Goal: Task Accomplishment & Management: Manage account settings

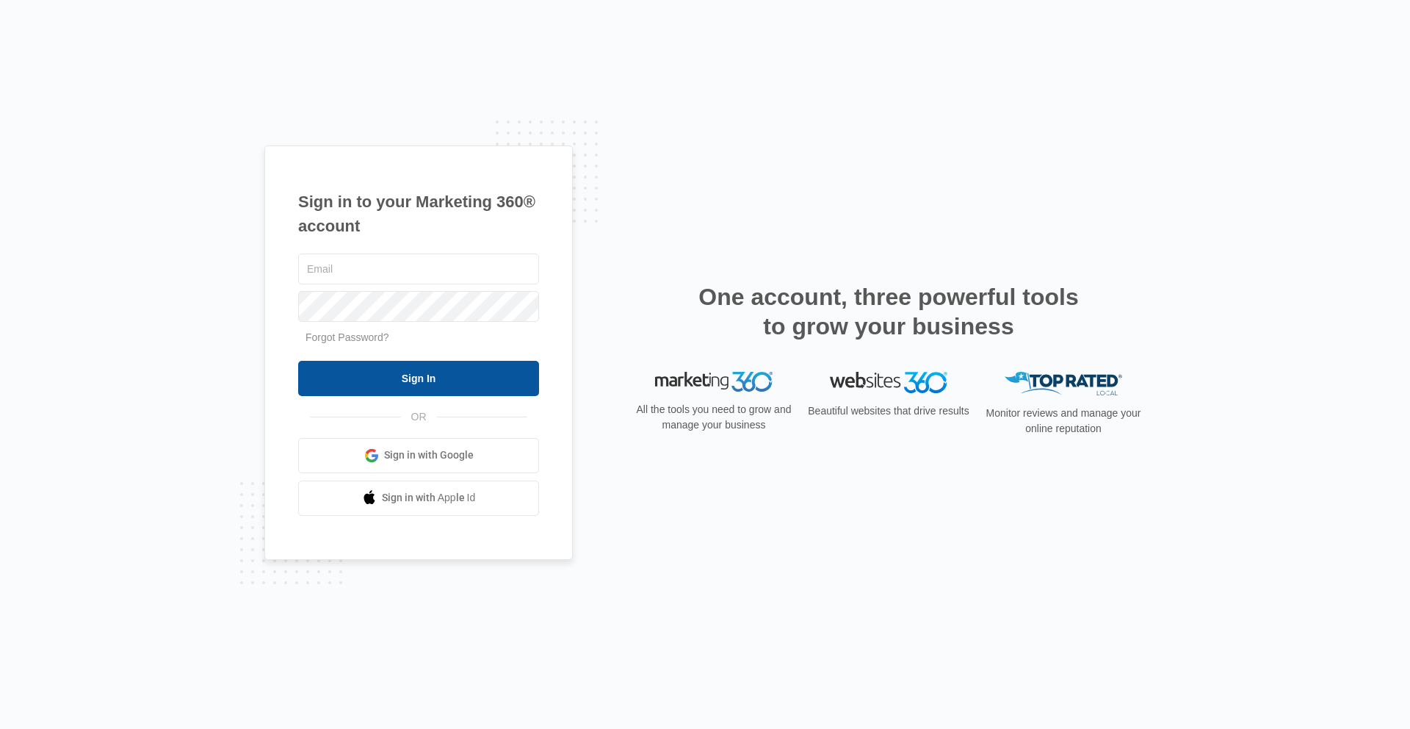
type input "[PERSON_NAME][EMAIL_ADDRESS][PERSON_NAME][DOMAIN_NAME]"
click at [443, 380] on input "Sign In" at bounding box center [418, 378] width 241 height 35
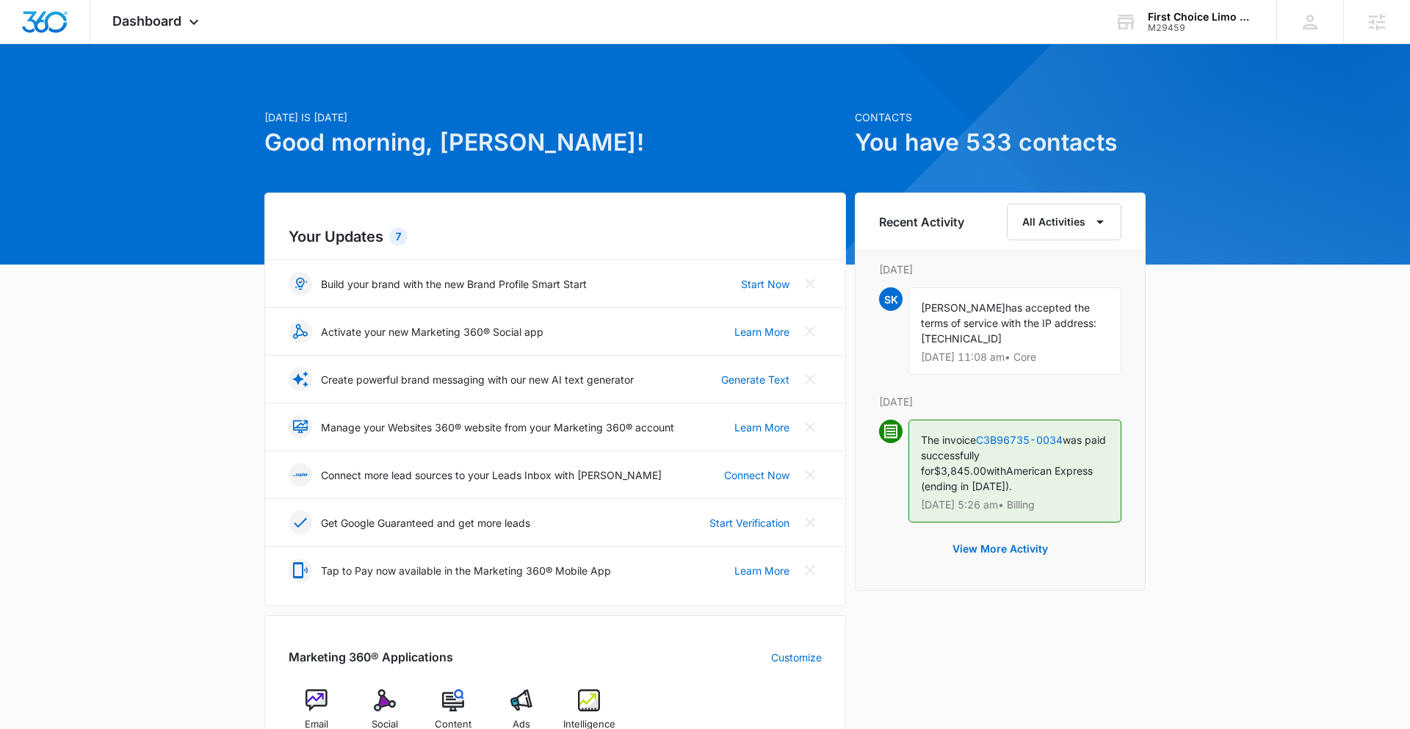
scroll to position [40, 0]
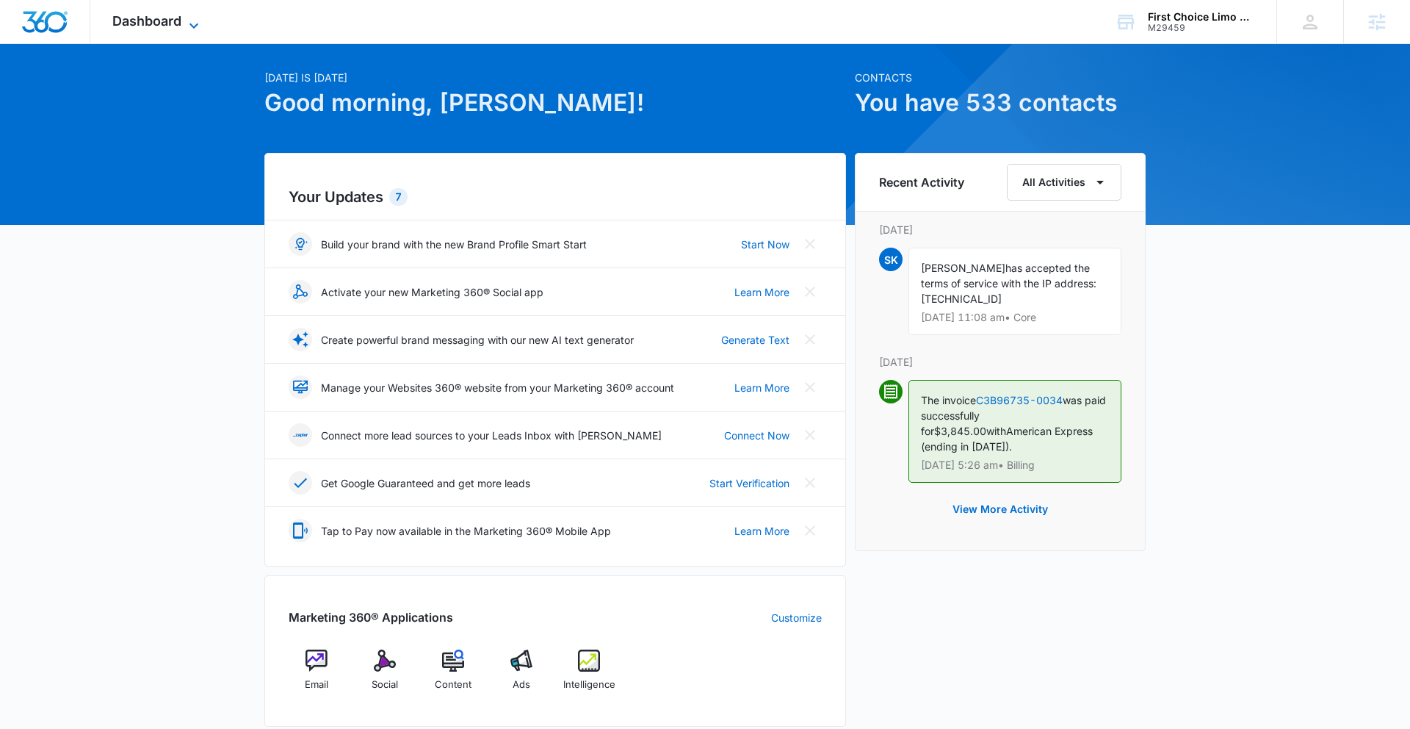
click at [188, 21] on icon at bounding box center [194, 26] width 18 height 18
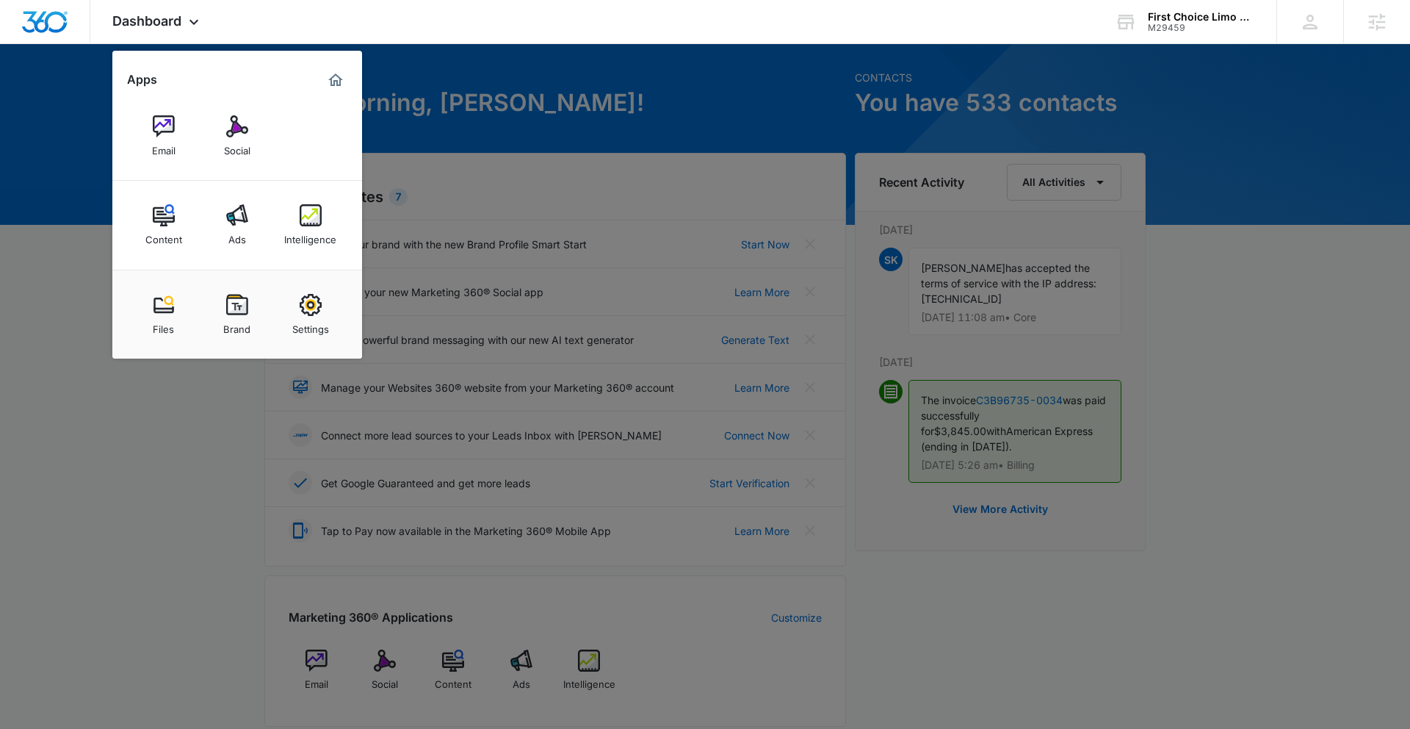
click at [235, 311] on img at bounding box center [237, 305] width 22 height 22
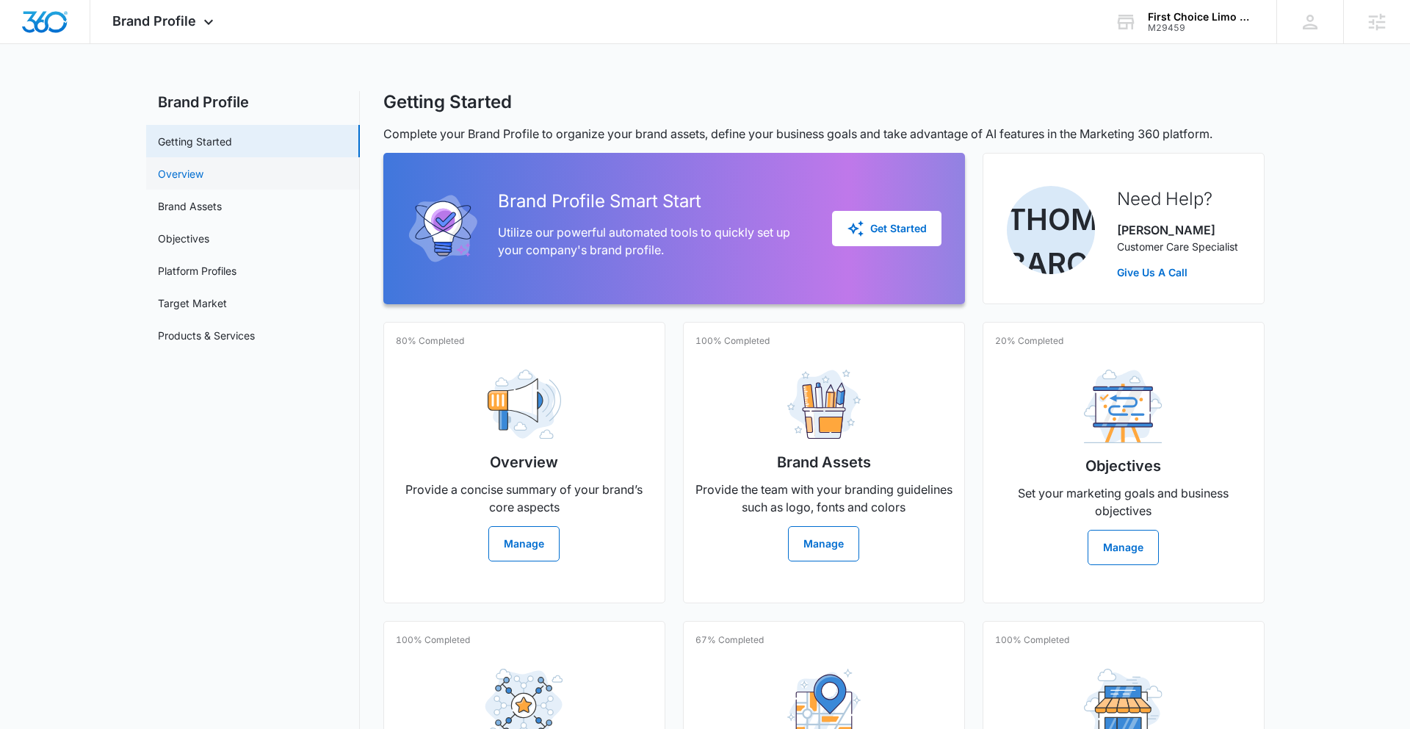
click at [203, 181] on link "Overview" at bounding box center [181, 173] width 46 height 15
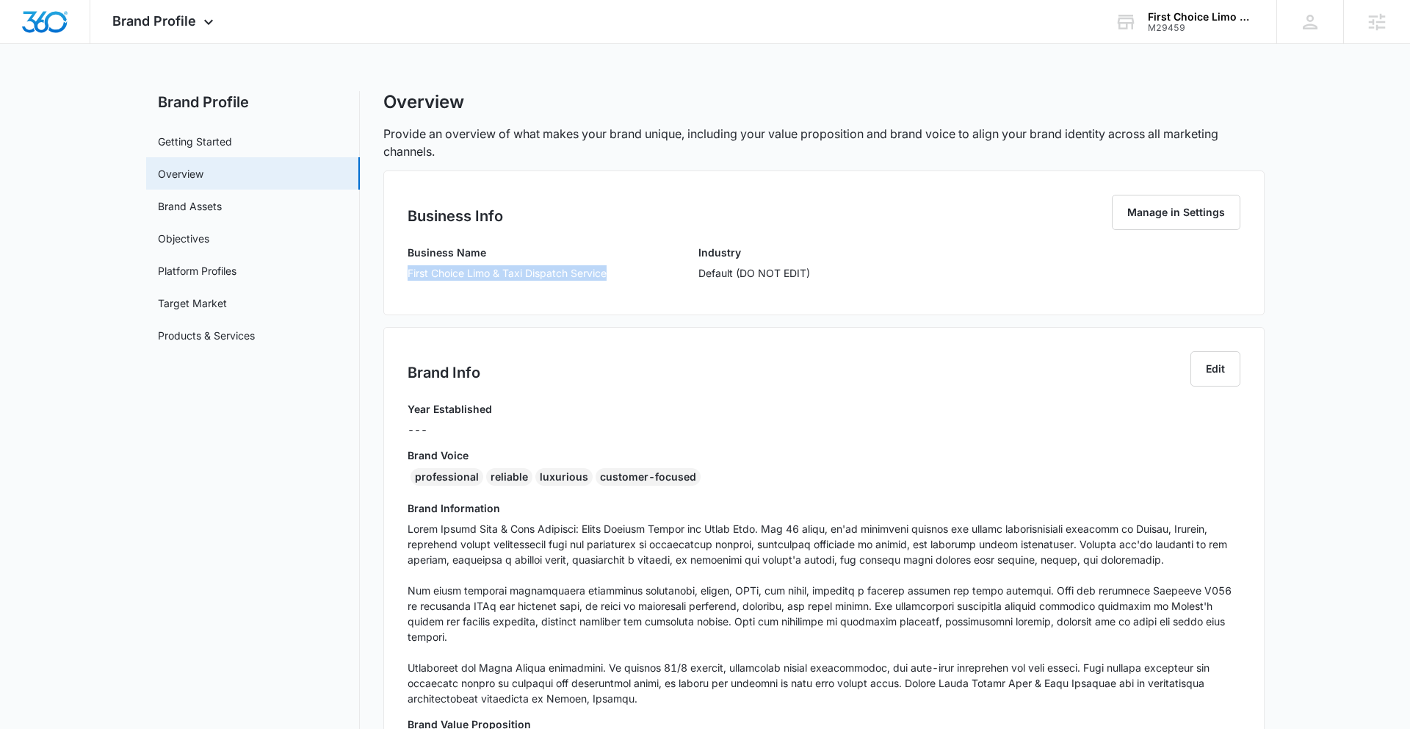
drag, startPoint x: 406, startPoint y: 271, endPoint x: 607, endPoint y: 279, distance: 201.4
click at [616, 279] on div "Business Info Manage in Settings Business Name First Choice Limo & Taxi Dispatc…" at bounding box center [823, 242] width 881 height 145
copy p "First Choice Limo & Taxi Dispatch Service"
